Goal: Transaction & Acquisition: Obtain resource

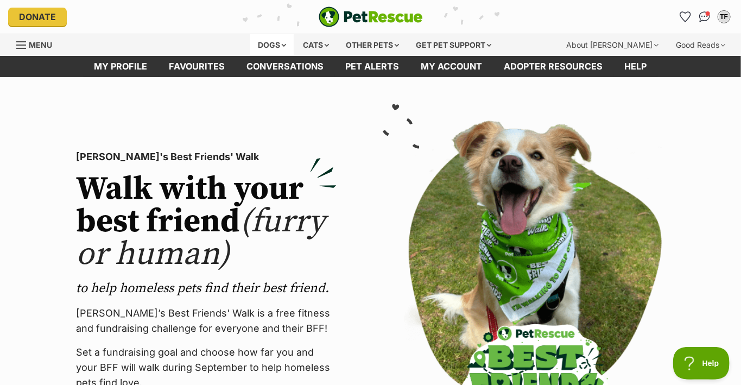
click at [259, 43] on div "Dogs" at bounding box center [271, 45] width 43 height 22
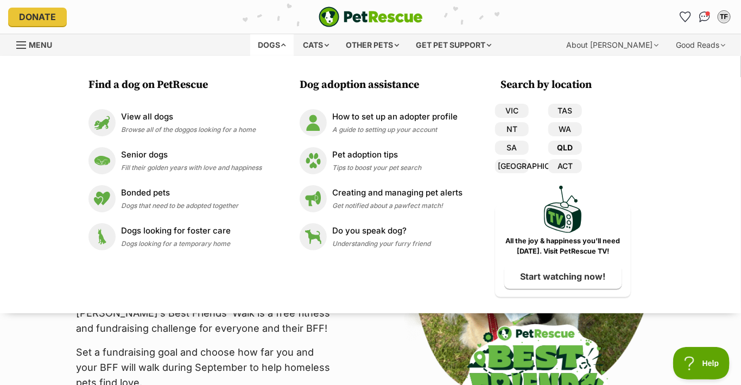
click at [573, 147] on link "QLD" at bounding box center [565, 148] width 34 height 14
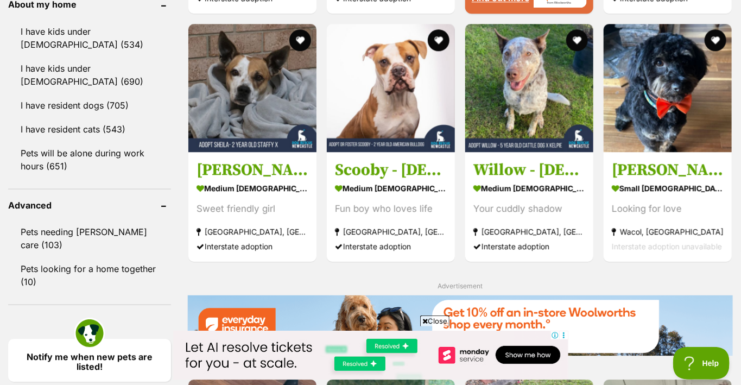
scroll to position [1248, 0]
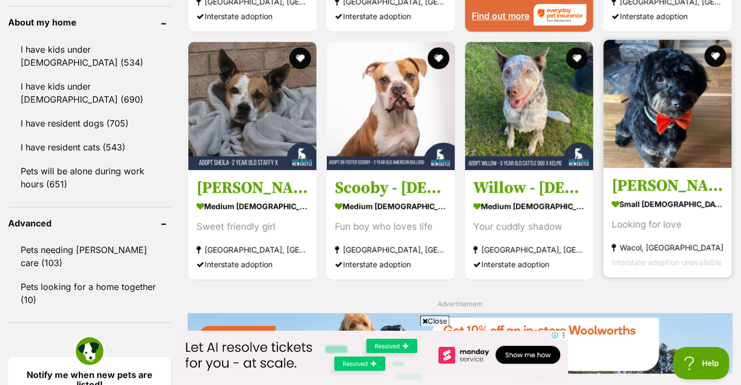
click at [640, 181] on h3 "[PERSON_NAME]" at bounding box center [668, 186] width 112 height 21
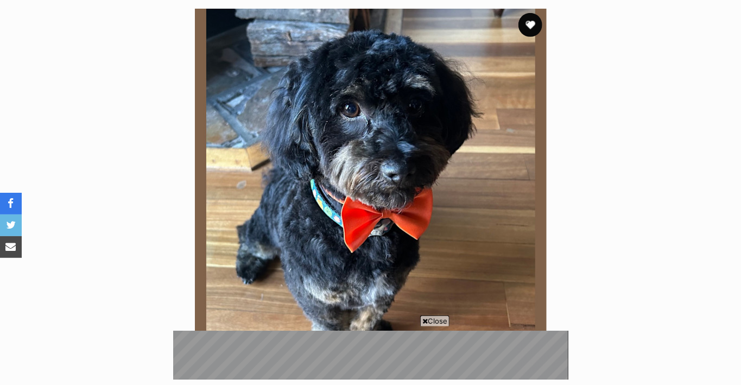
click at [529, 24] on button "favourite" at bounding box center [530, 25] width 24 height 24
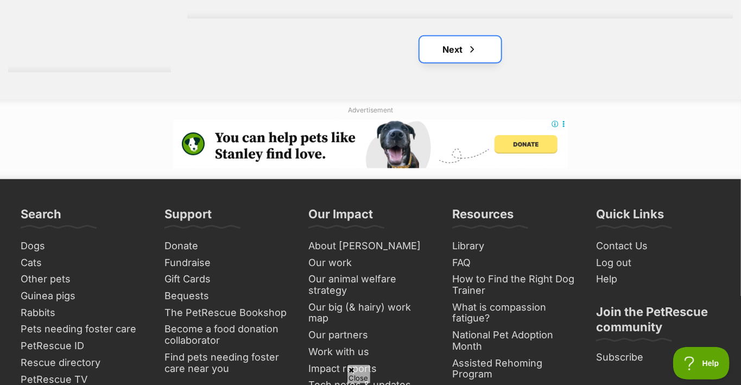
click at [453, 45] on link "Next" at bounding box center [460, 49] width 81 height 26
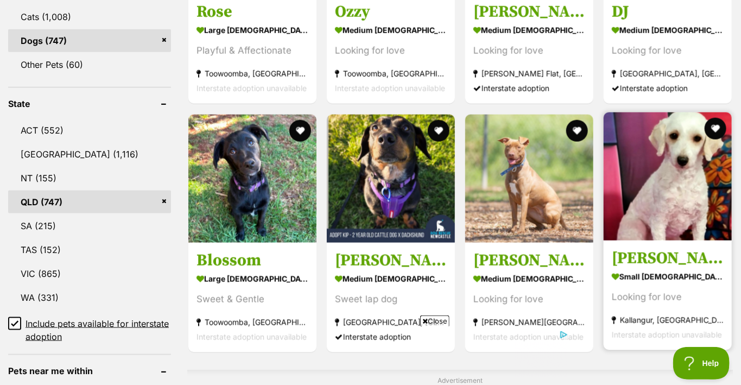
click at [651, 273] on strong "small [DEMOGRAPHIC_DATA] Dog" at bounding box center [668, 277] width 112 height 16
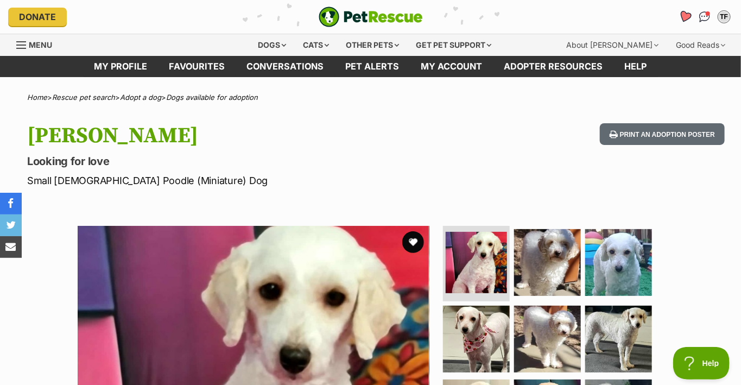
click at [683, 16] on icon "Favourites" at bounding box center [684, 16] width 13 height 12
